Goal: Task Accomplishment & Management: Manage account settings

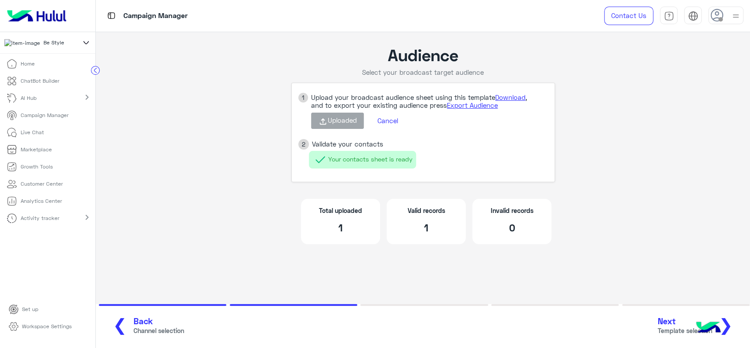
click at [87, 42] on icon at bounding box center [86, 42] width 10 height 11
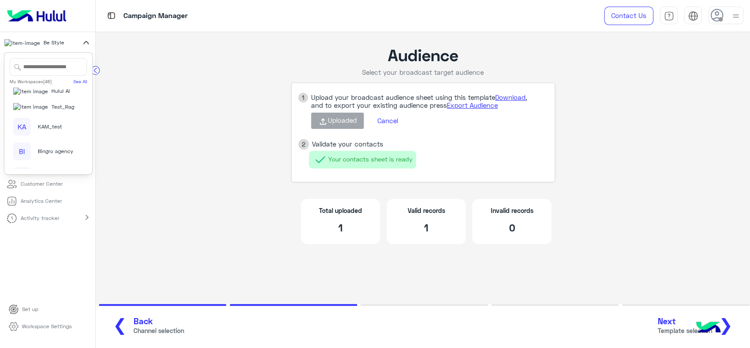
click at [51, 95] on span "Hulul AI" at bounding box center [60, 91] width 18 height 8
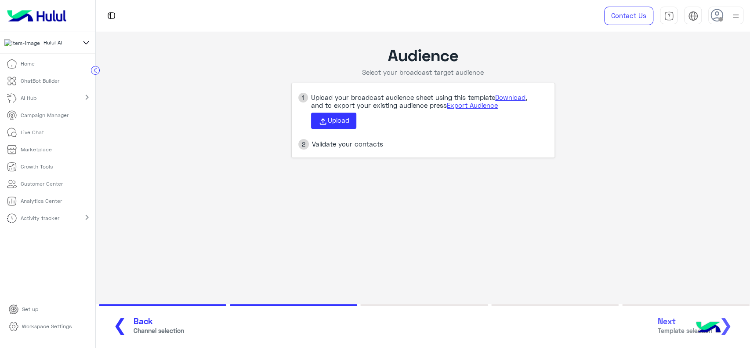
click at [33, 201] on p "Analytics Center" at bounding box center [41, 201] width 41 height 8
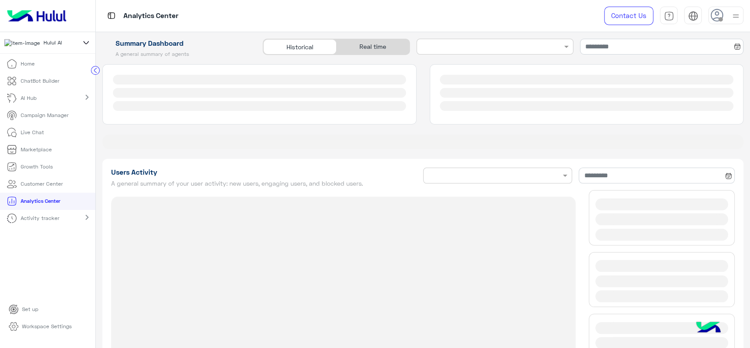
type input "**********"
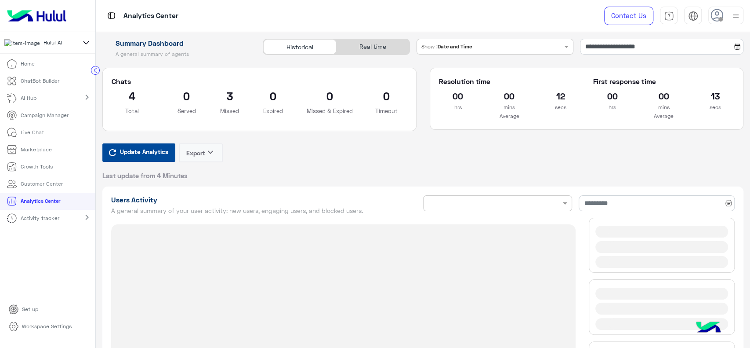
type input "**********"
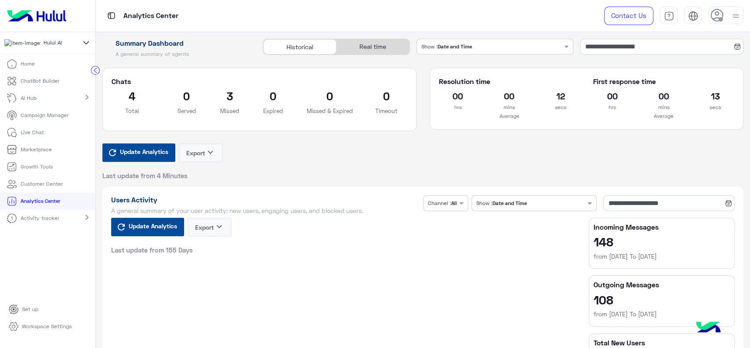
type input "**********"
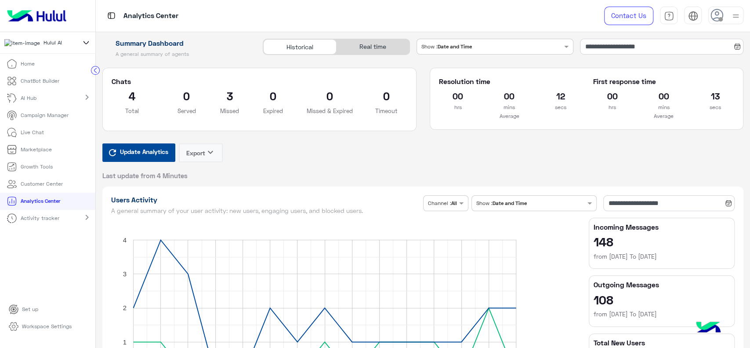
type input "**********"
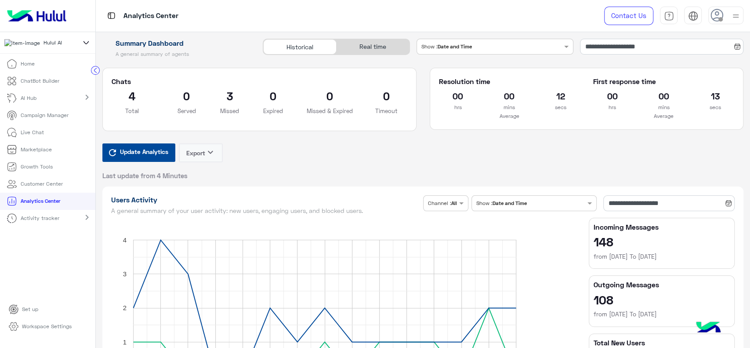
type input "**********"
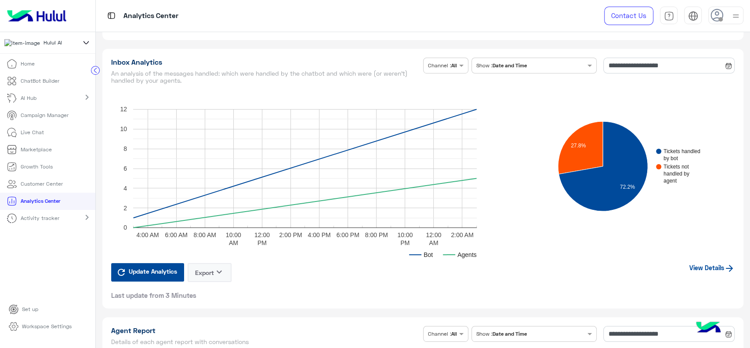
scroll to position [2042, 0]
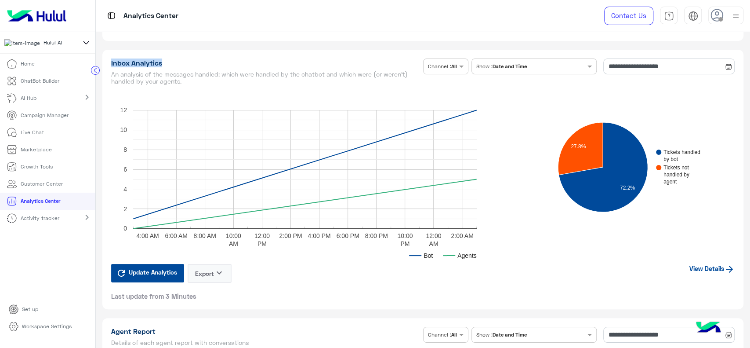
drag, startPoint x: 167, startPoint y: 59, endPoint x: 110, endPoint y: 59, distance: 57.6
click at [110, 59] on div "**********" at bounding box center [422, 179] width 641 height 259
copy h1 "Inbox Analytics"
click at [39, 133] on p "Live Chat" at bounding box center [32, 132] width 23 height 8
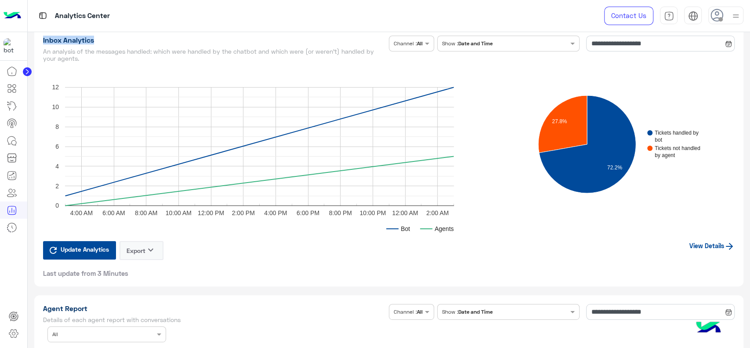
scroll to position [2019, 0]
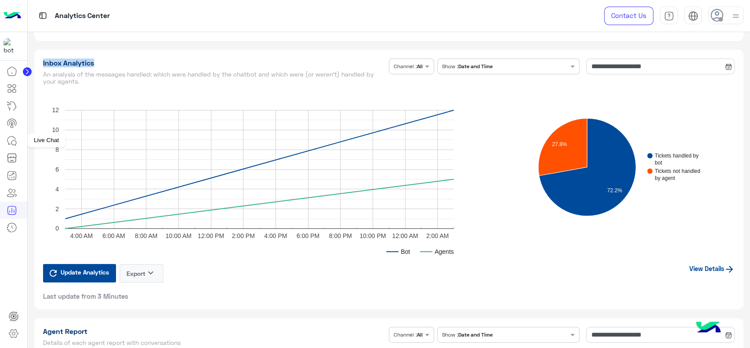
click at [15, 137] on icon at bounding box center [12, 140] width 11 height 11
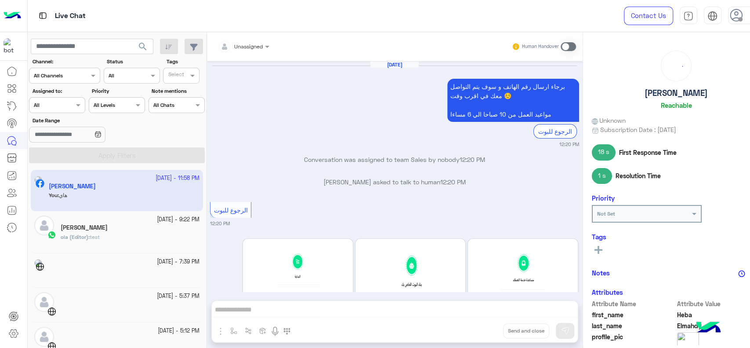
scroll to position [868, 0]
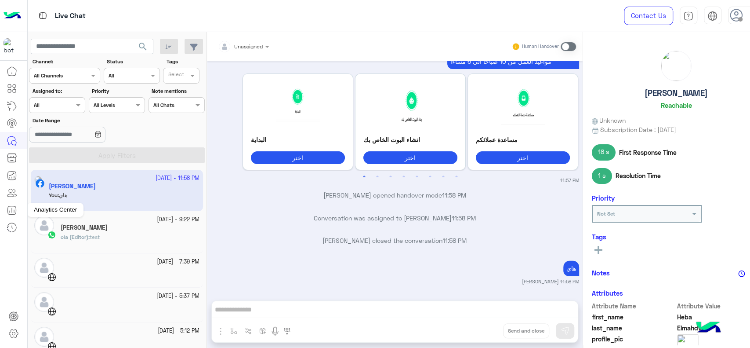
click at [9, 209] on icon at bounding box center [12, 210] width 11 height 11
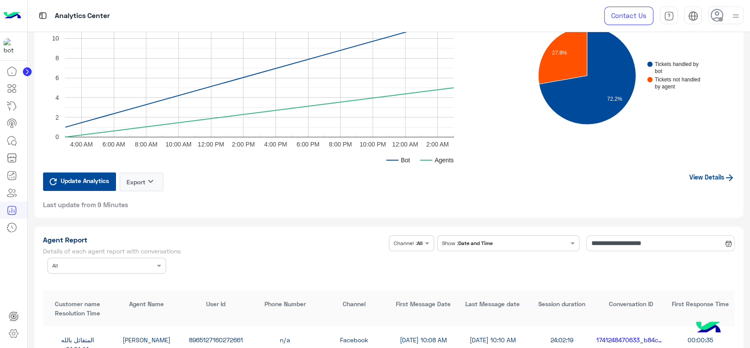
scroll to position [2108, 0]
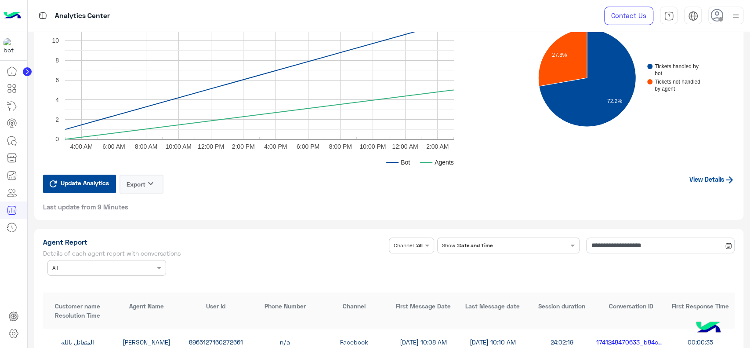
click at [702, 175] on link "View Details" at bounding box center [712, 178] width 45 height 7
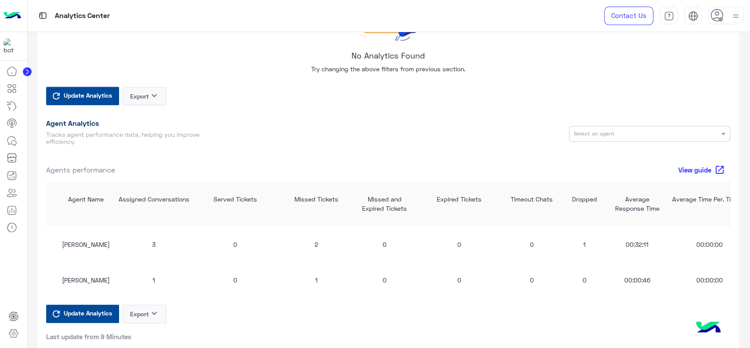
scroll to position [686, 0]
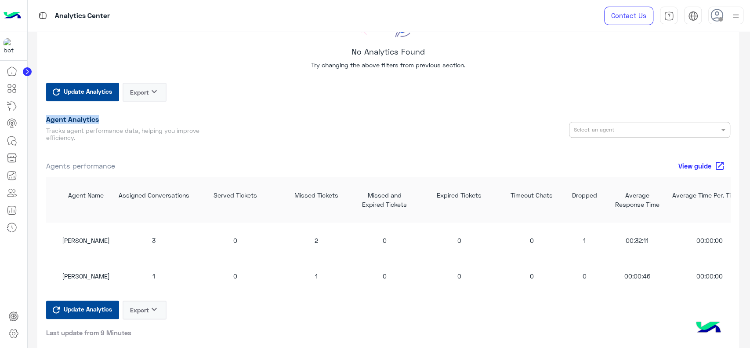
drag, startPoint x: 98, startPoint y: 116, endPoint x: 45, endPoint y: 116, distance: 53.6
click at [45, 116] on div "Agent Analytics Tracks agent performance data, helping you improve efficiency." at bounding box center [127, 129] width 175 height 29
copy h1 "Agent Analytics"
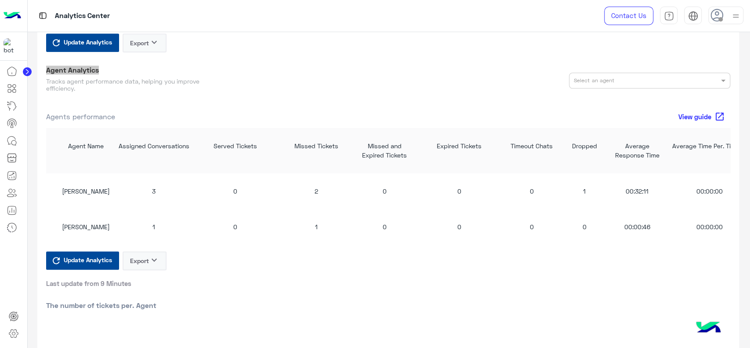
scroll to position [735, 0]
drag, startPoint x: 362, startPoint y: 347, endPoint x: 125, endPoint y: 3, distance: 417.9
click at [125, 3] on div "Analytics Center" at bounding box center [269, 16] width 482 height 32
click at [4, 263] on div at bounding box center [13, 205] width 27 height 286
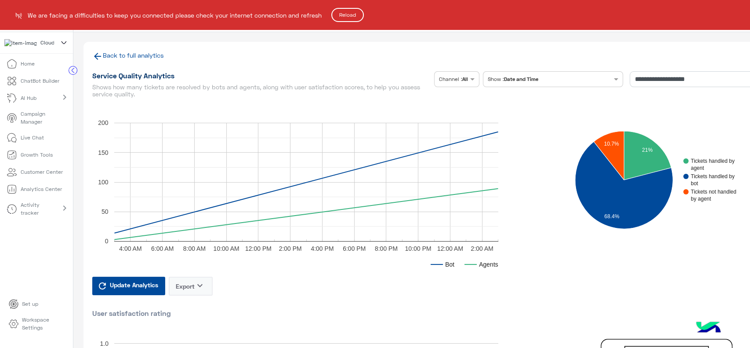
scroll to position [772, 0]
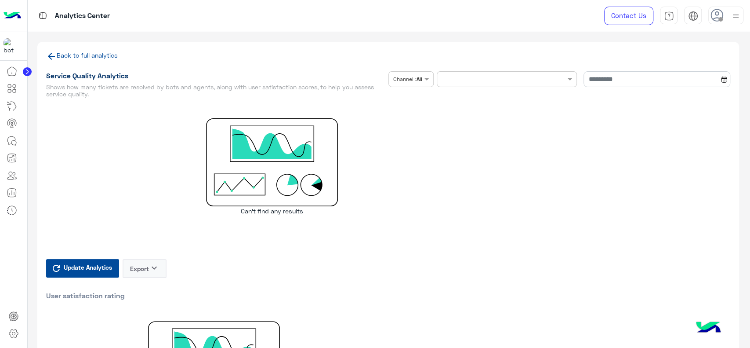
type input "**********"
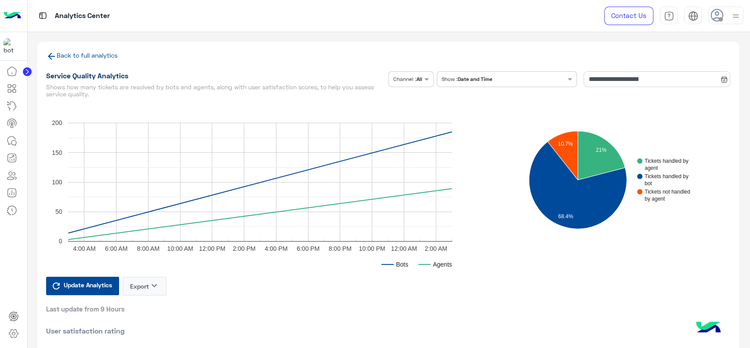
click at [29, 73] on circle at bounding box center [27, 71] width 9 height 9
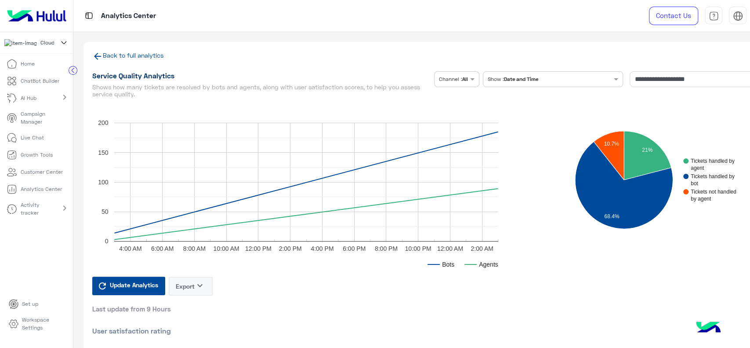
click at [61, 45] on icon at bounding box center [63, 42] width 9 height 11
click at [44, 117] on span "Hulul AI" at bounding box center [53, 113] width 18 height 8
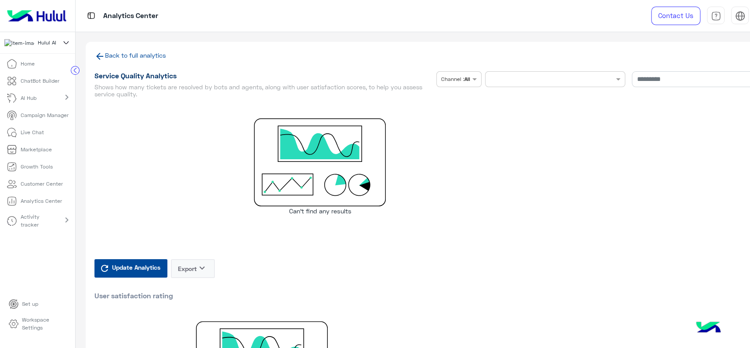
click at [36, 324] on p "Workspace Settings" at bounding box center [44, 324] width 45 height 16
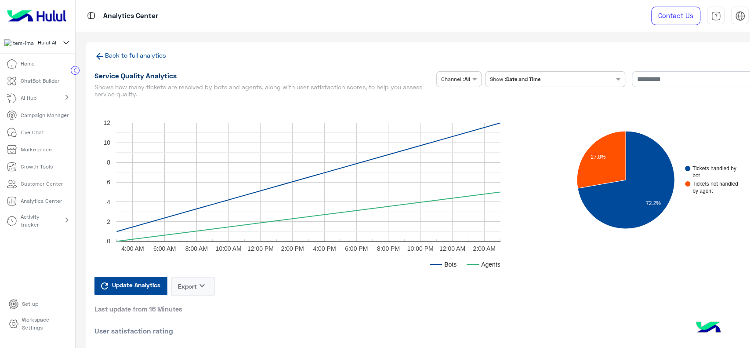
type input "**********"
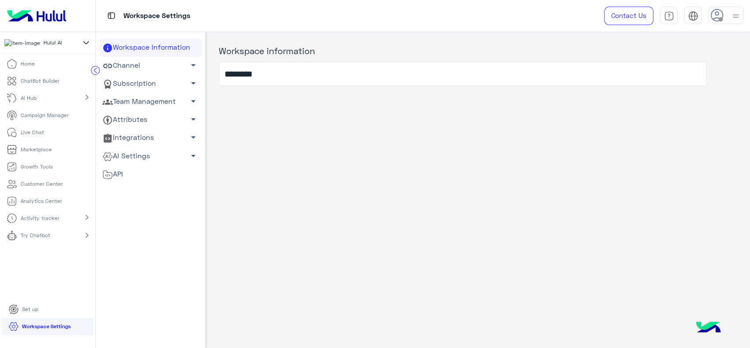
click at [149, 102] on link "Team Management arrow_drop_down" at bounding box center [150, 102] width 103 height 18
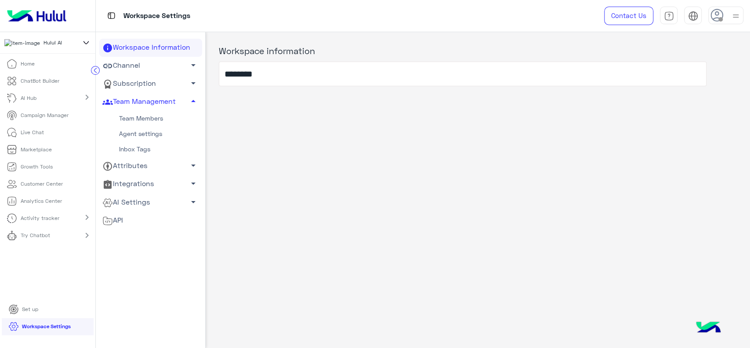
click at [139, 117] on link "Team Members" at bounding box center [150, 118] width 103 height 15
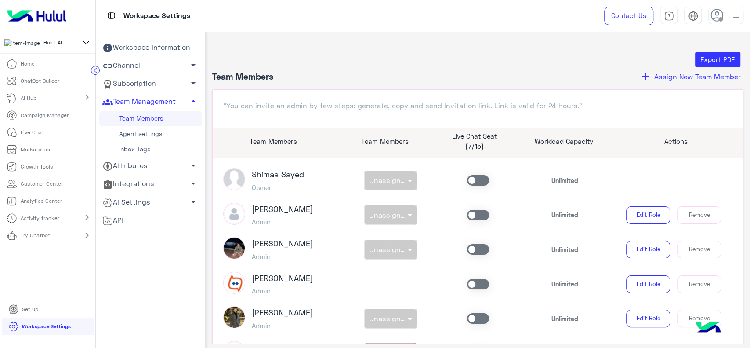
click at [641, 77] on icon "add" at bounding box center [645, 76] width 11 height 11
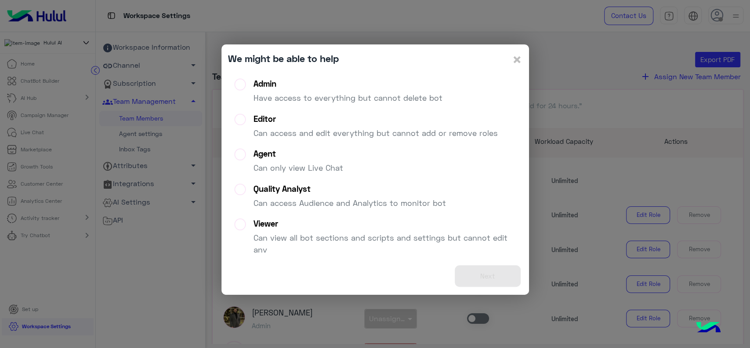
click at [417, 91] on div "Admin Have access to everything but cannot delete bot" at bounding box center [348, 95] width 189 height 32
click at [477, 274] on button "Next" at bounding box center [488, 276] width 66 height 22
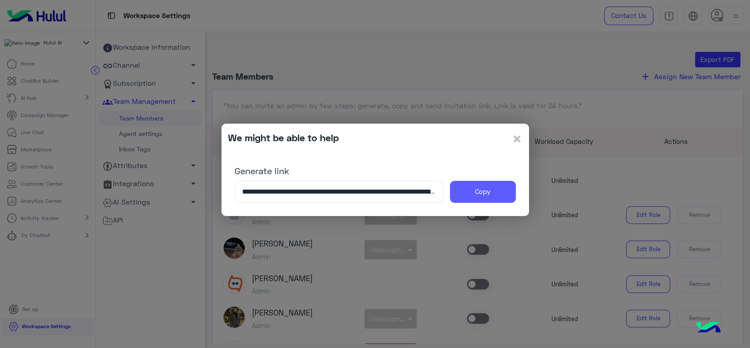
click at [470, 190] on button "Copy" at bounding box center [483, 192] width 66 height 22
click at [517, 135] on span "×" at bounding box center [517, 138] width 11 height 20
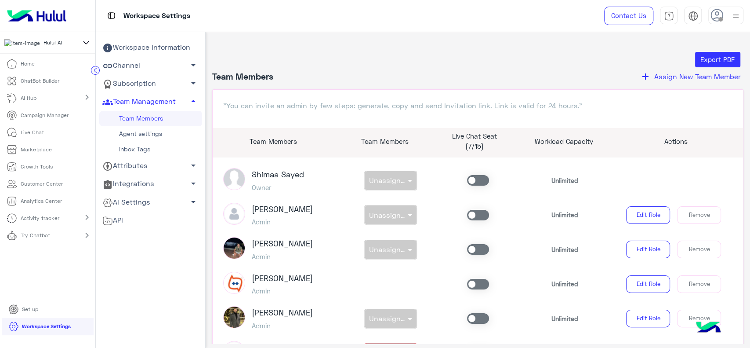
click at [44, 133] on link "Live Chat" at bounding box center [25, 132] width 51 height 17
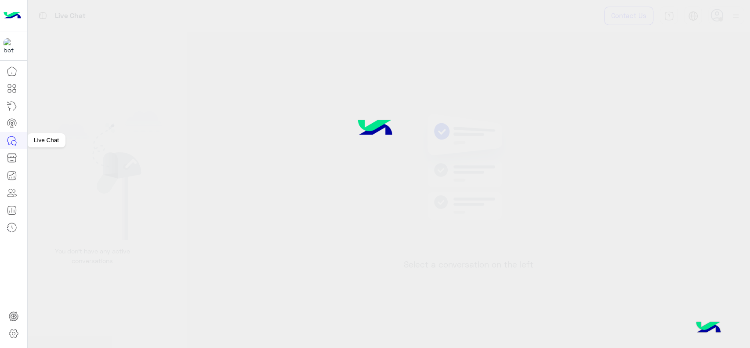
click at [16, 146] on icon at bounding box center [12, 140] width 11 height 11
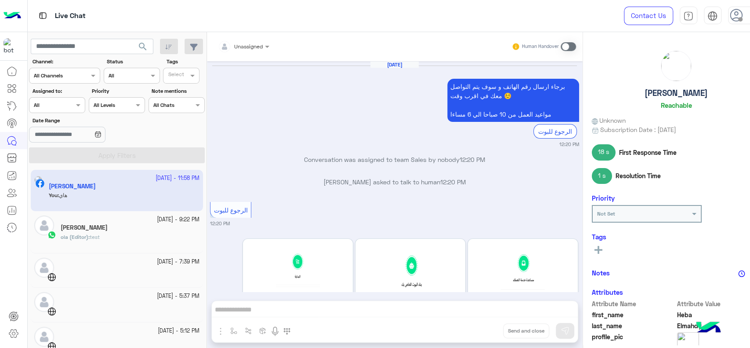
scroll to position [868, 0]
